Goal: Information Seeking & Learning: Learn about a topic

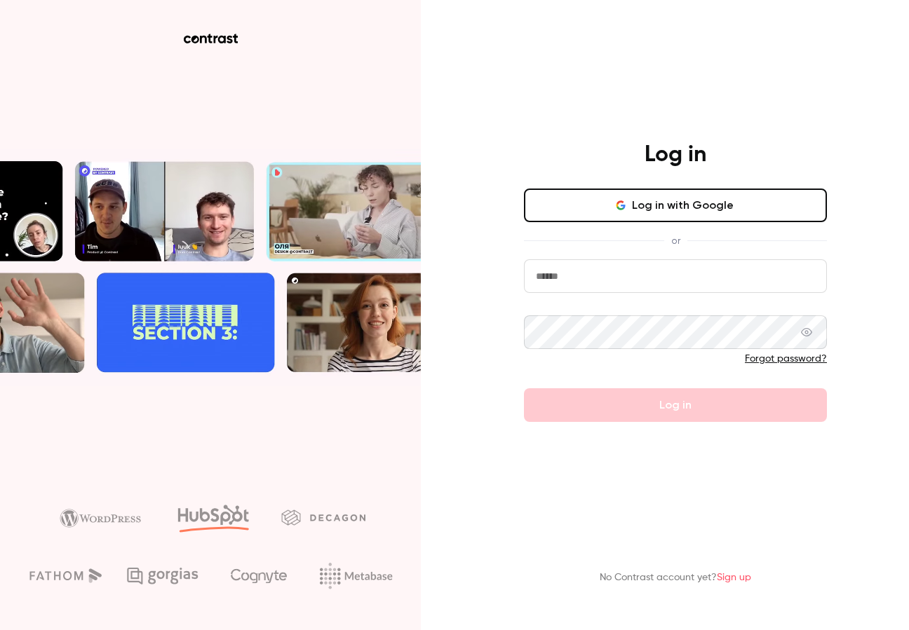
click at [617, 220] on button "Log in with Google" at bounding box center [675, 206] width 303 height 34
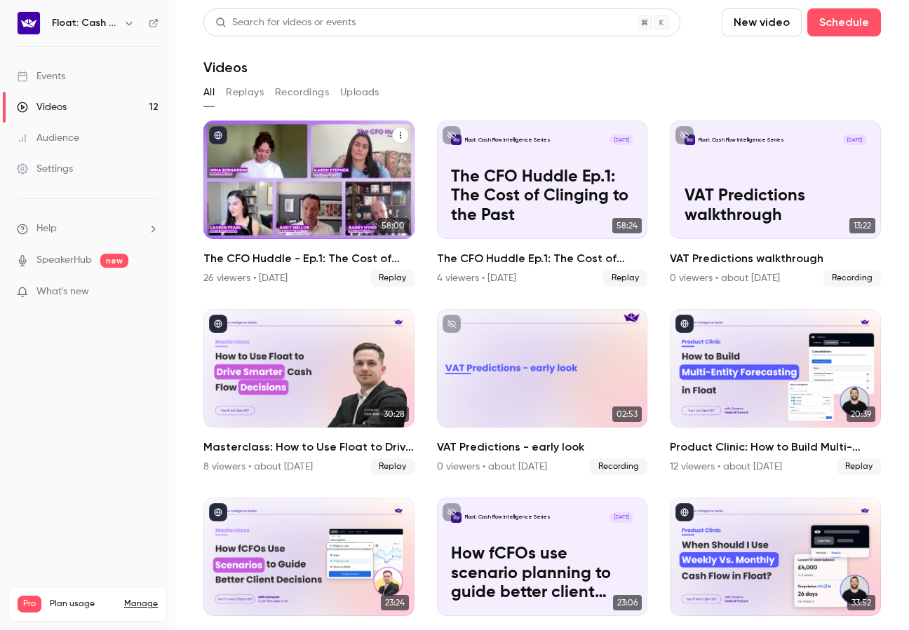
click at [281, 251] on h2 "The CFO Huddle - Ep.1: The Cost of Clinging to the Past" at bounding box center [308, 258] width 211 height 17
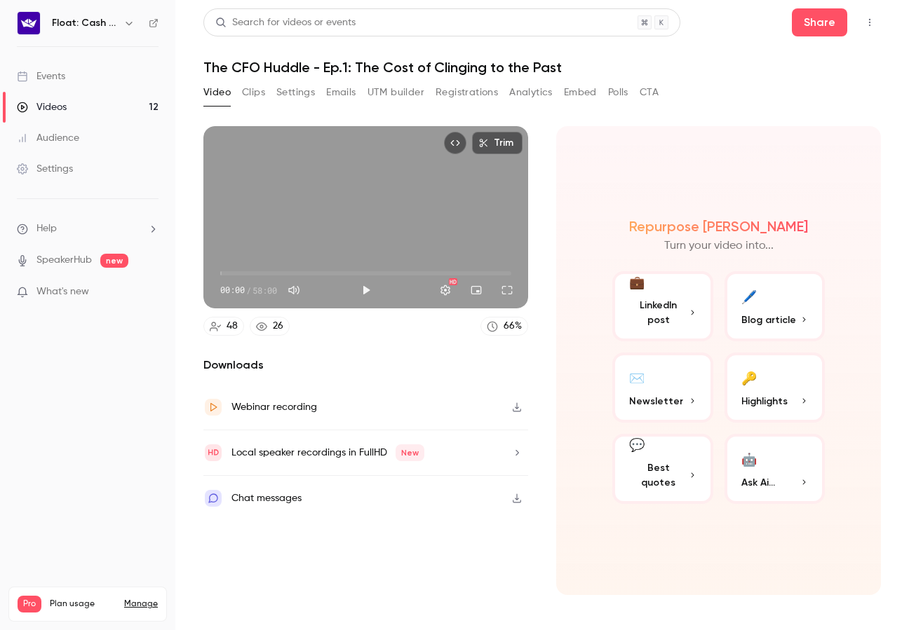
click at [454, 95] on button "Registrations" at bounding box center [466, 92] width 62 height 22
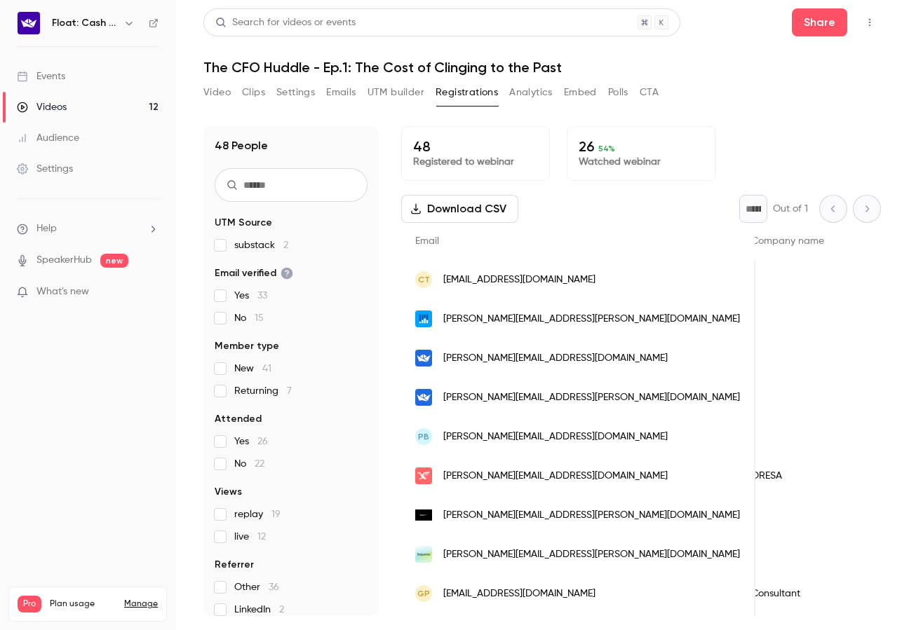
scroll to position [0, 552]
